Goal: Task Accomplishment & Management: Manage account settings

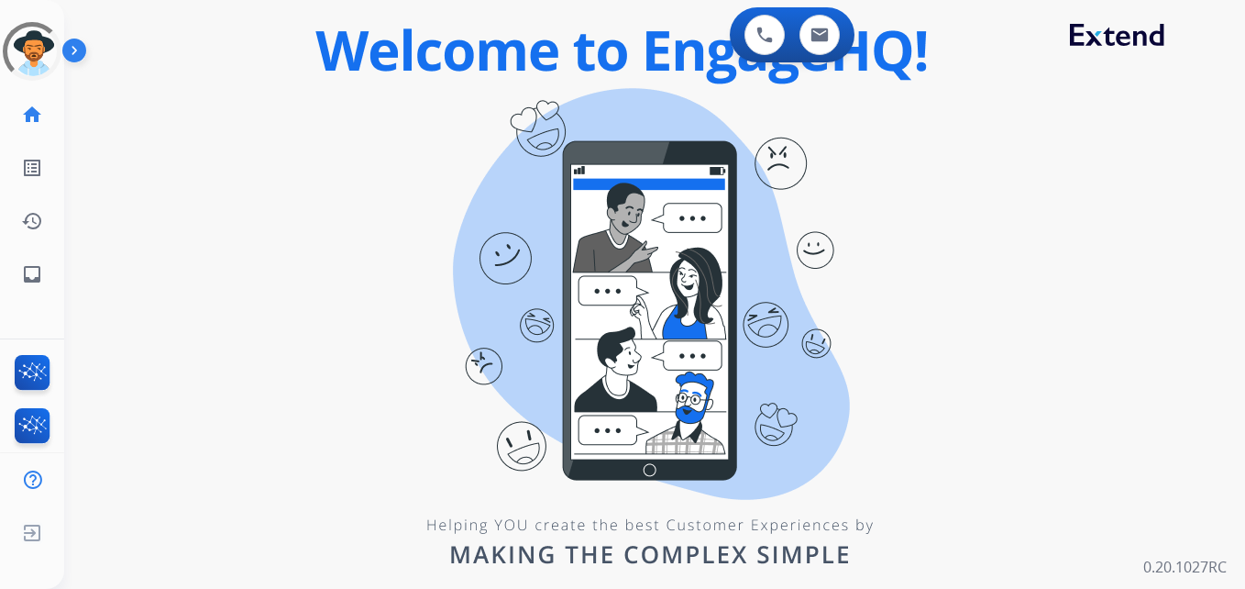
click at [73, 54] on img at bounding box center [77, 54] width 31 height 35
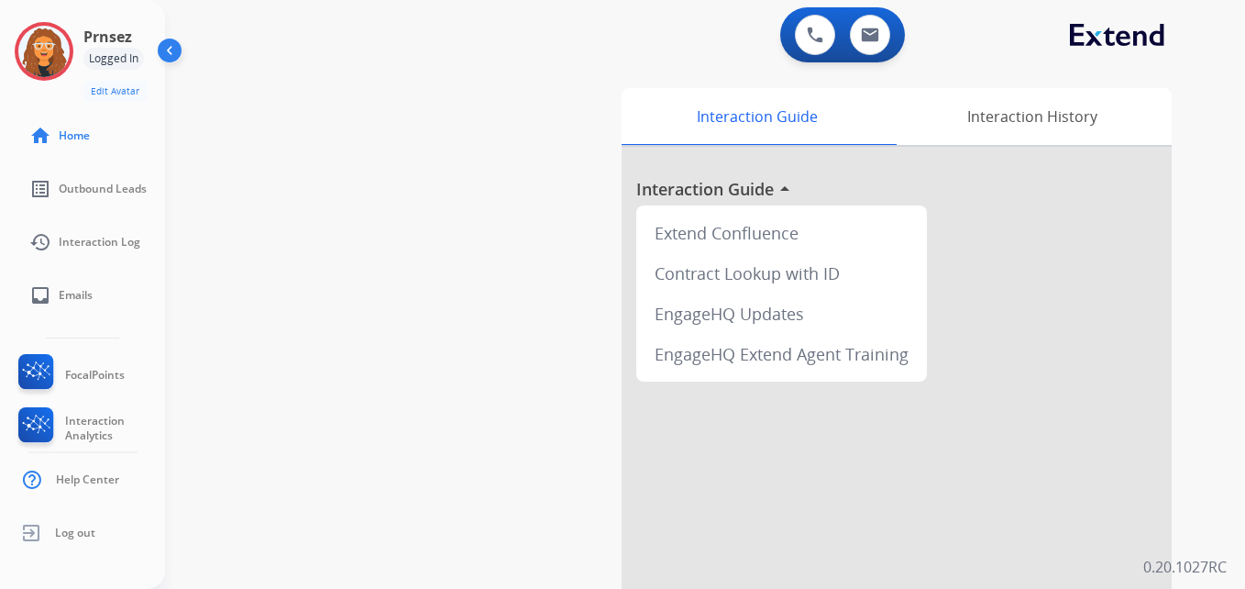
click at [166, 60] on img at bounding box center [171, 54] width 35 height 35
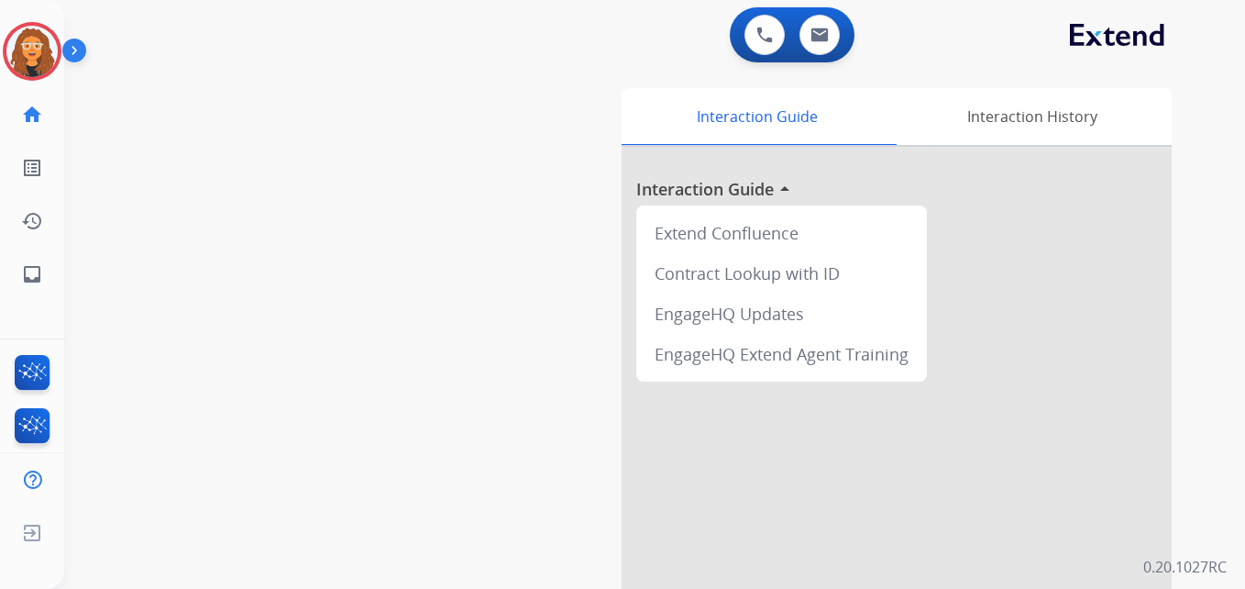
click at [73, 46] on img at bounding box center [77, 54] width 31 height 35
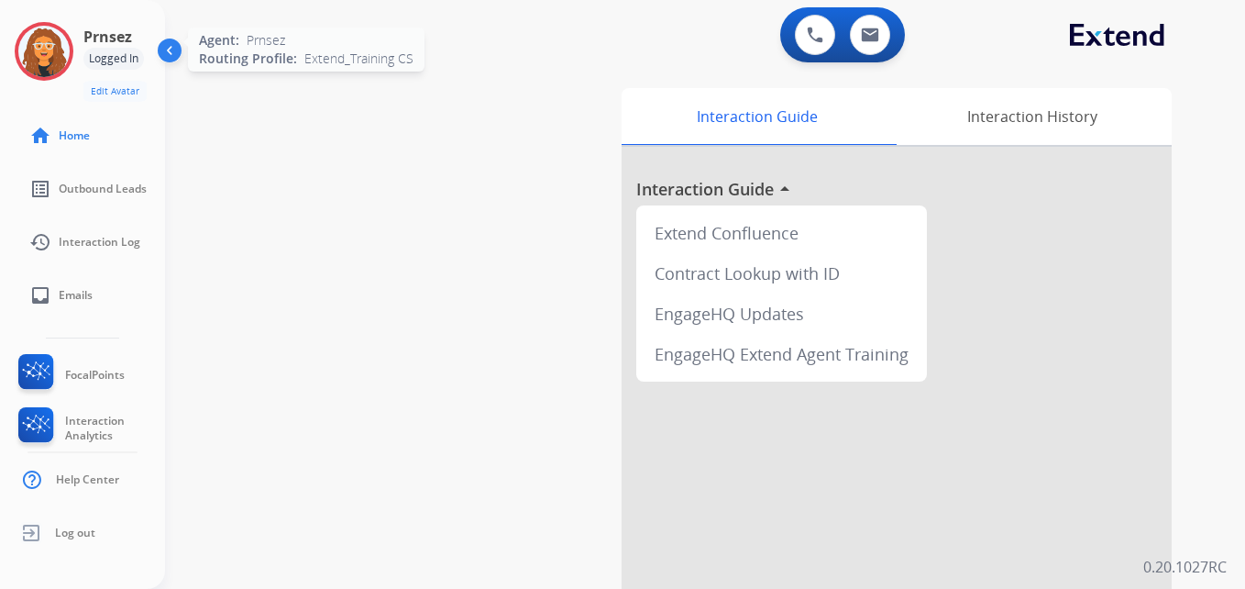
click at [65, 50] on img at bounding box center [43, 51] width 51 height 51
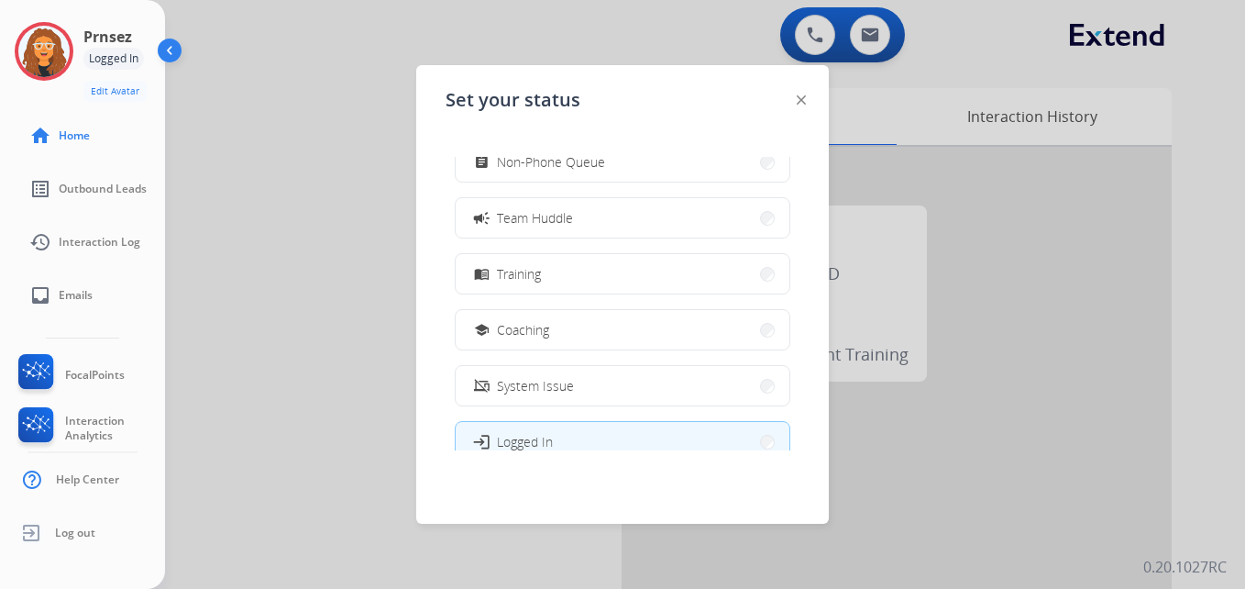
scroll to position [290, 0]
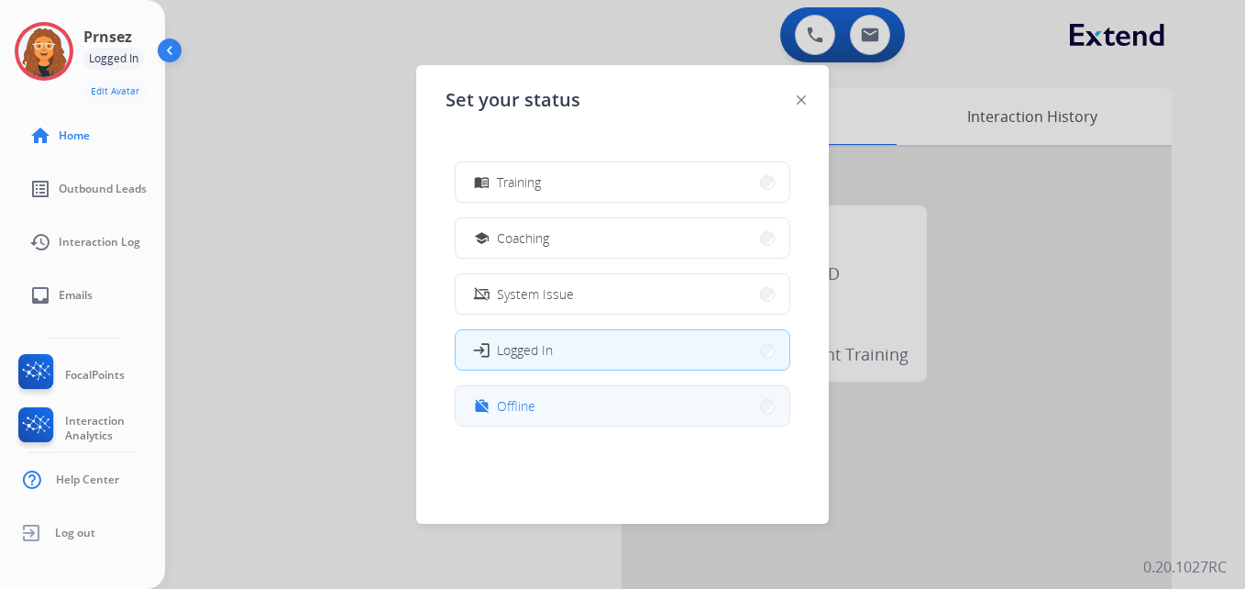
click at [741, 410] on button "work_off Offline" at bounding box center [623, 405] width 334 height 39
